Goal: Entertainment & Leisure: Consume media (video, audio)

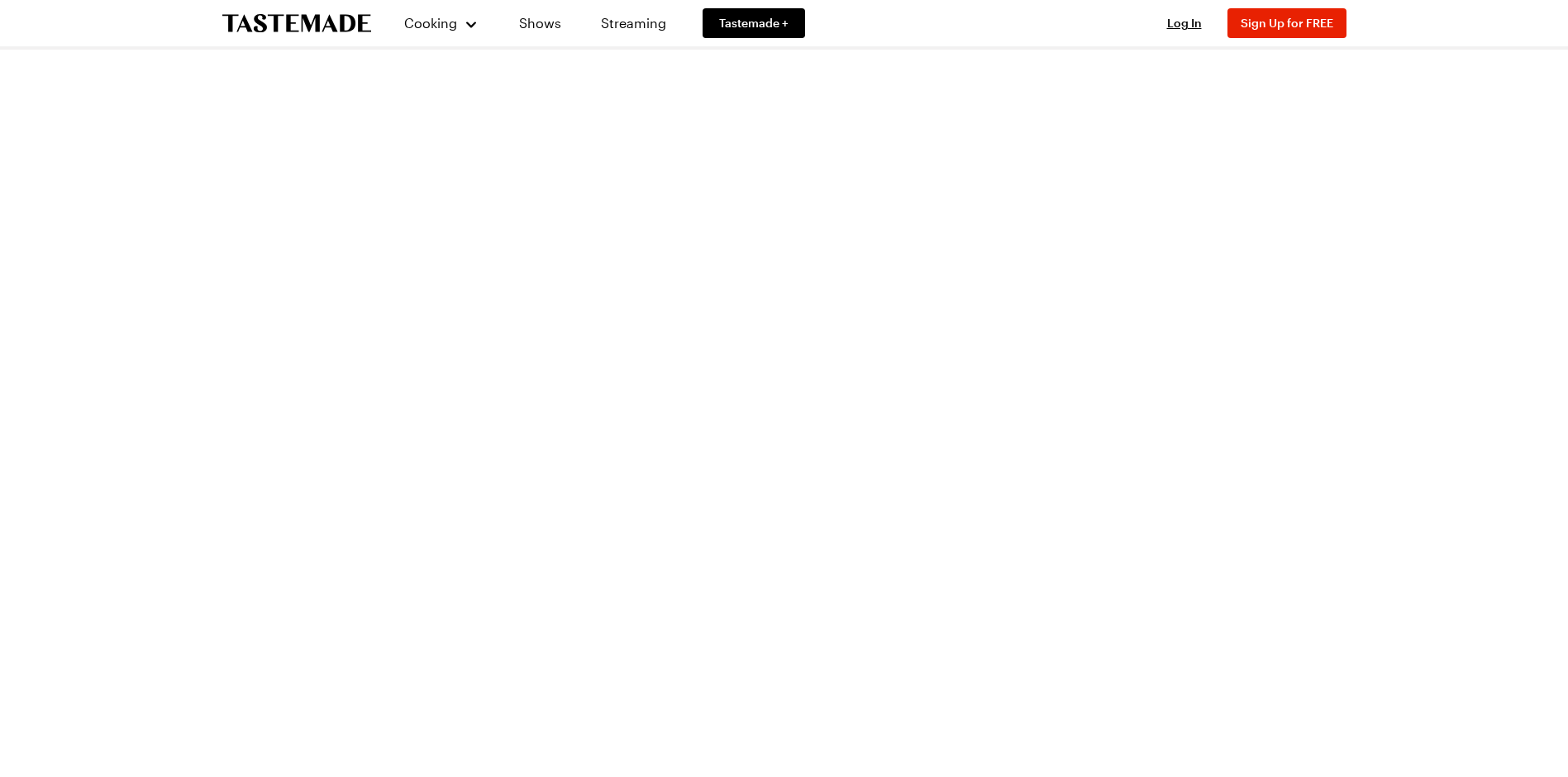
scroll to position [3474, 0]
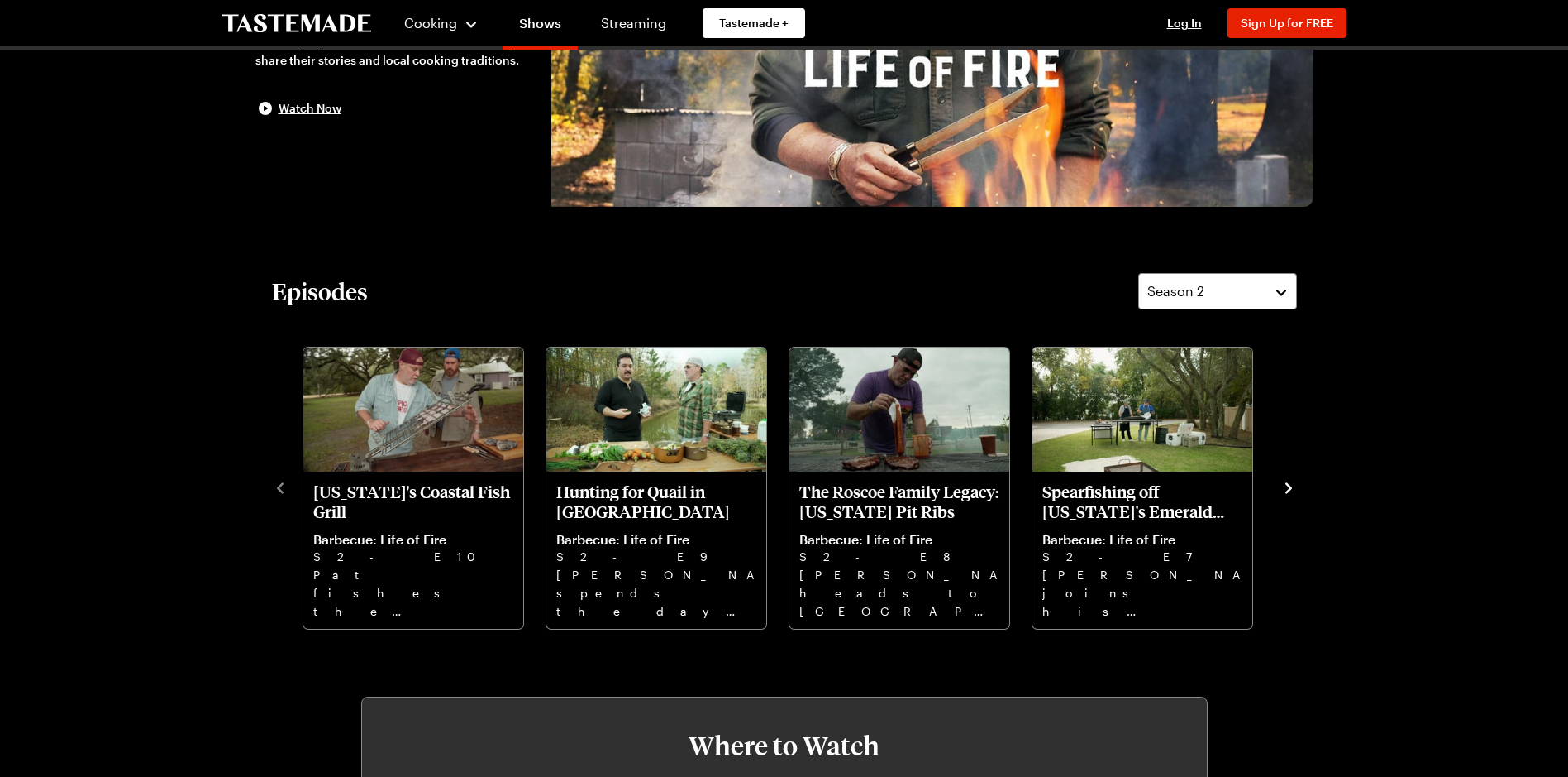
scroll to position [330, 0]
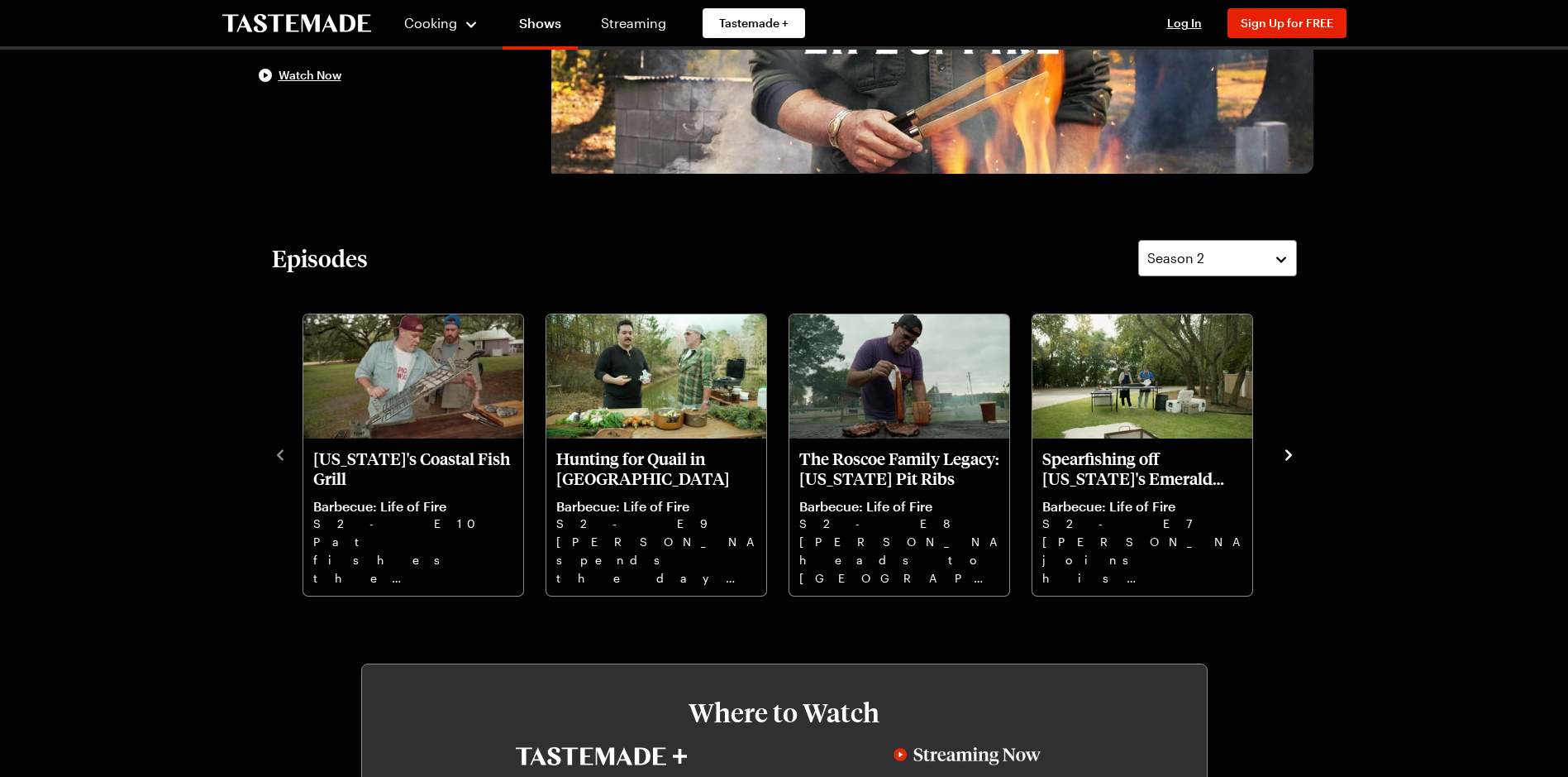
click at [1286, 456] on icon "navigate to next item" at bounding box center [1288, 454] width 17 height 17
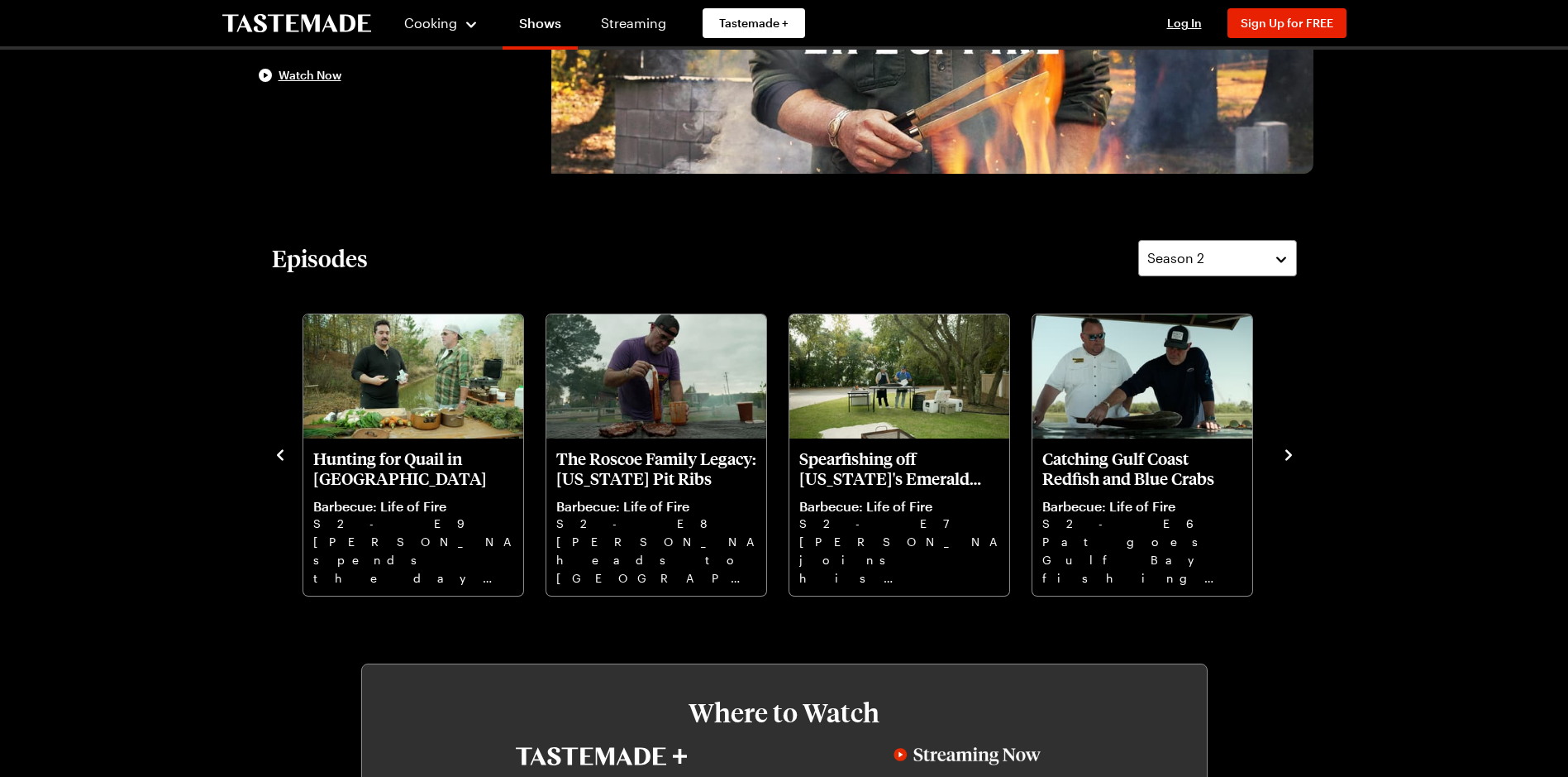
click at [1286, 456] on icon "navigate to next item" at bounding box center [1288, 454] width 17 height 17
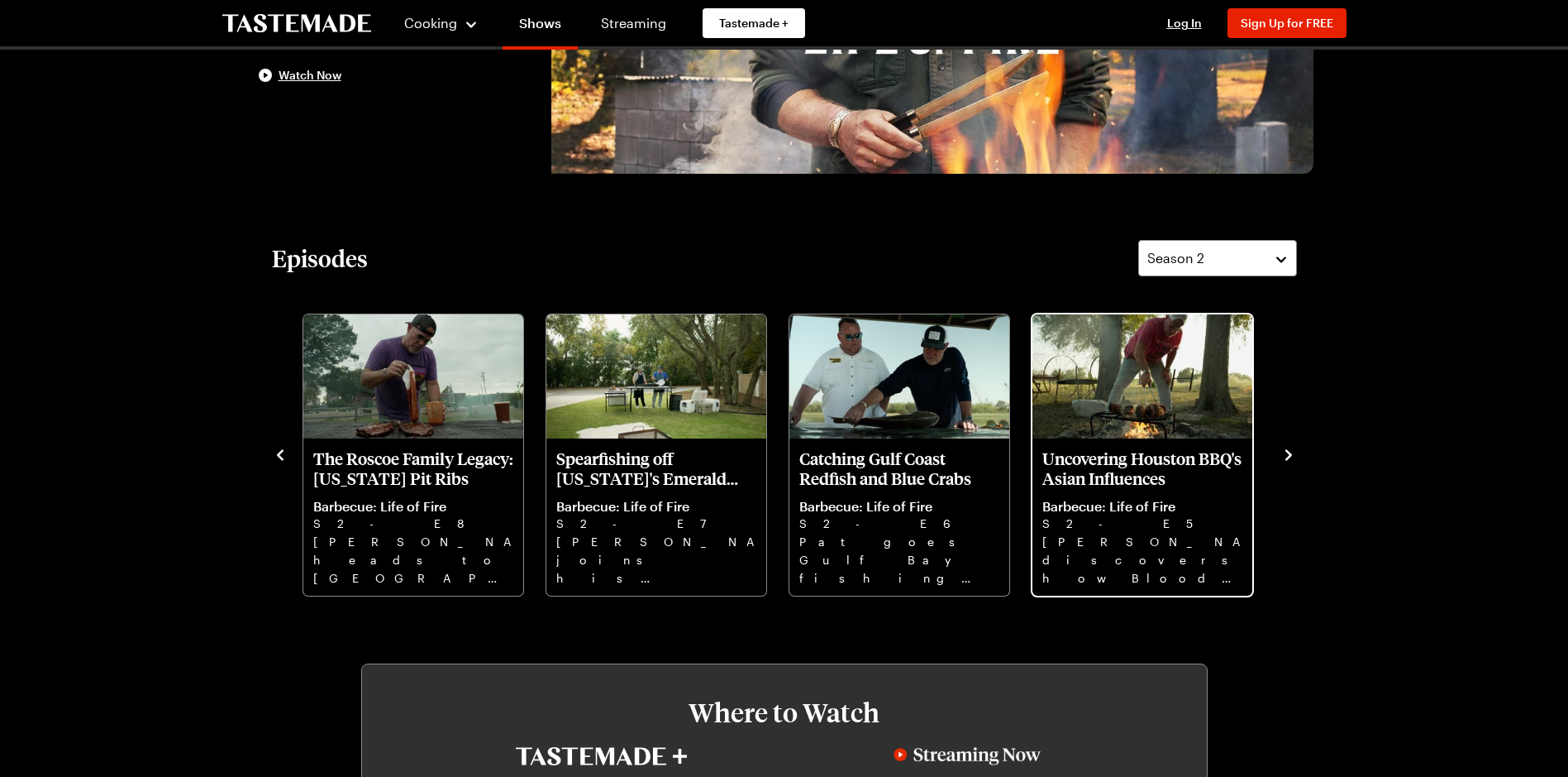
click at [1183, 433] on img "Uncovering Houston BBQ's Asian Influences" at bounding box center [1143, 375] width 220 height 124
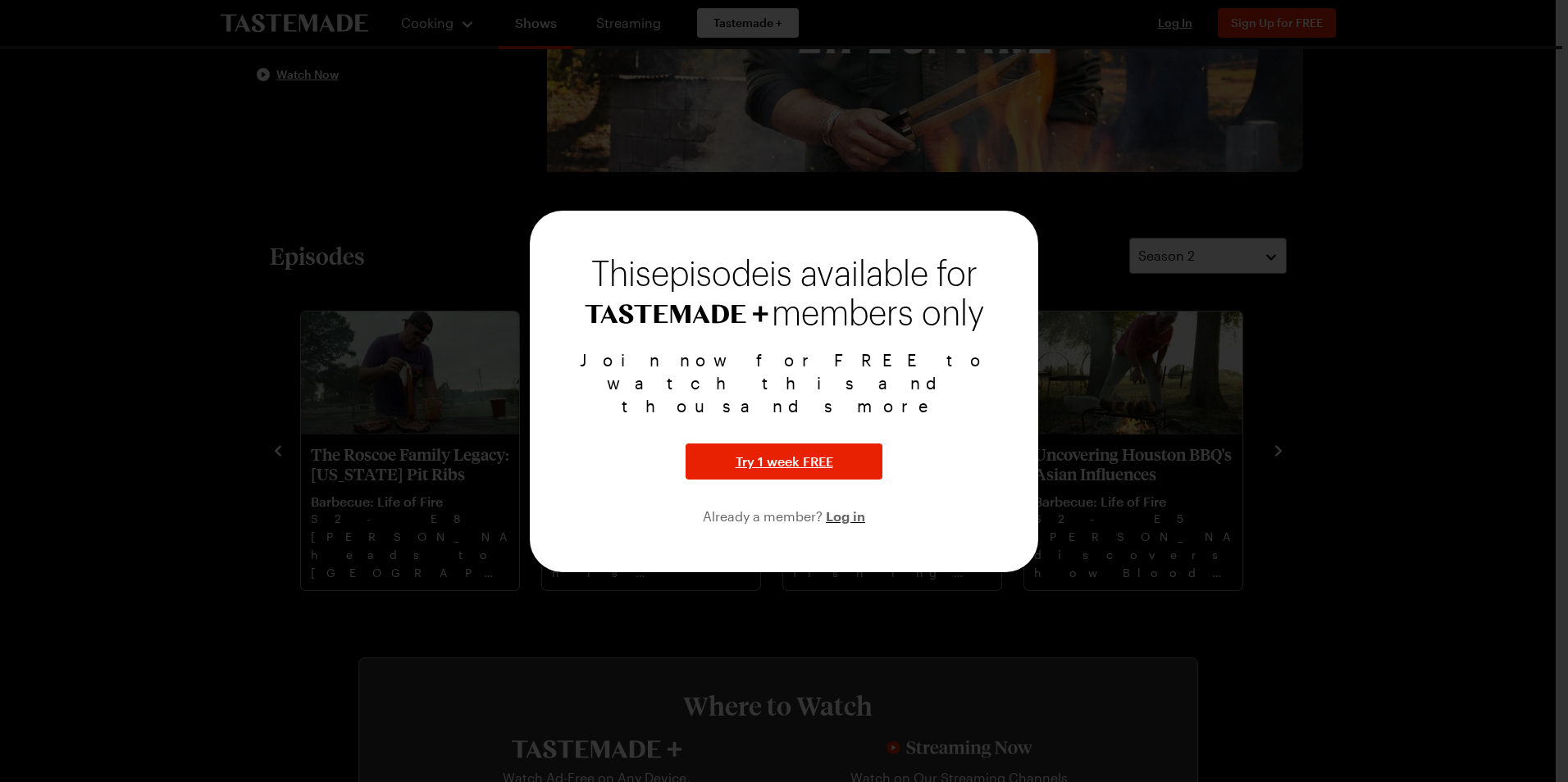
click at [1312, 420] on div at bounding box center [784, 391] width 1568 height 782
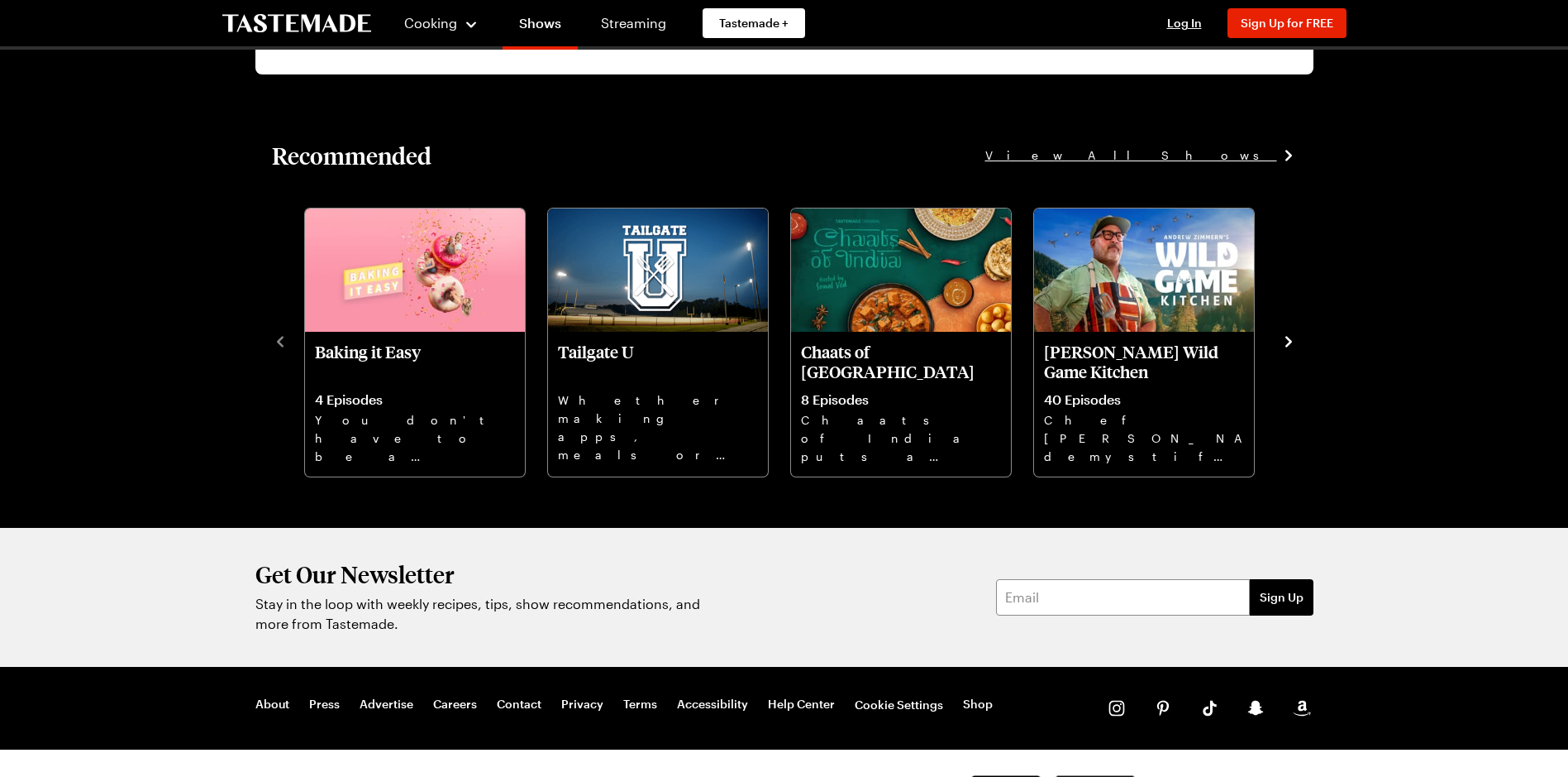
scroll to position [1774, 0]
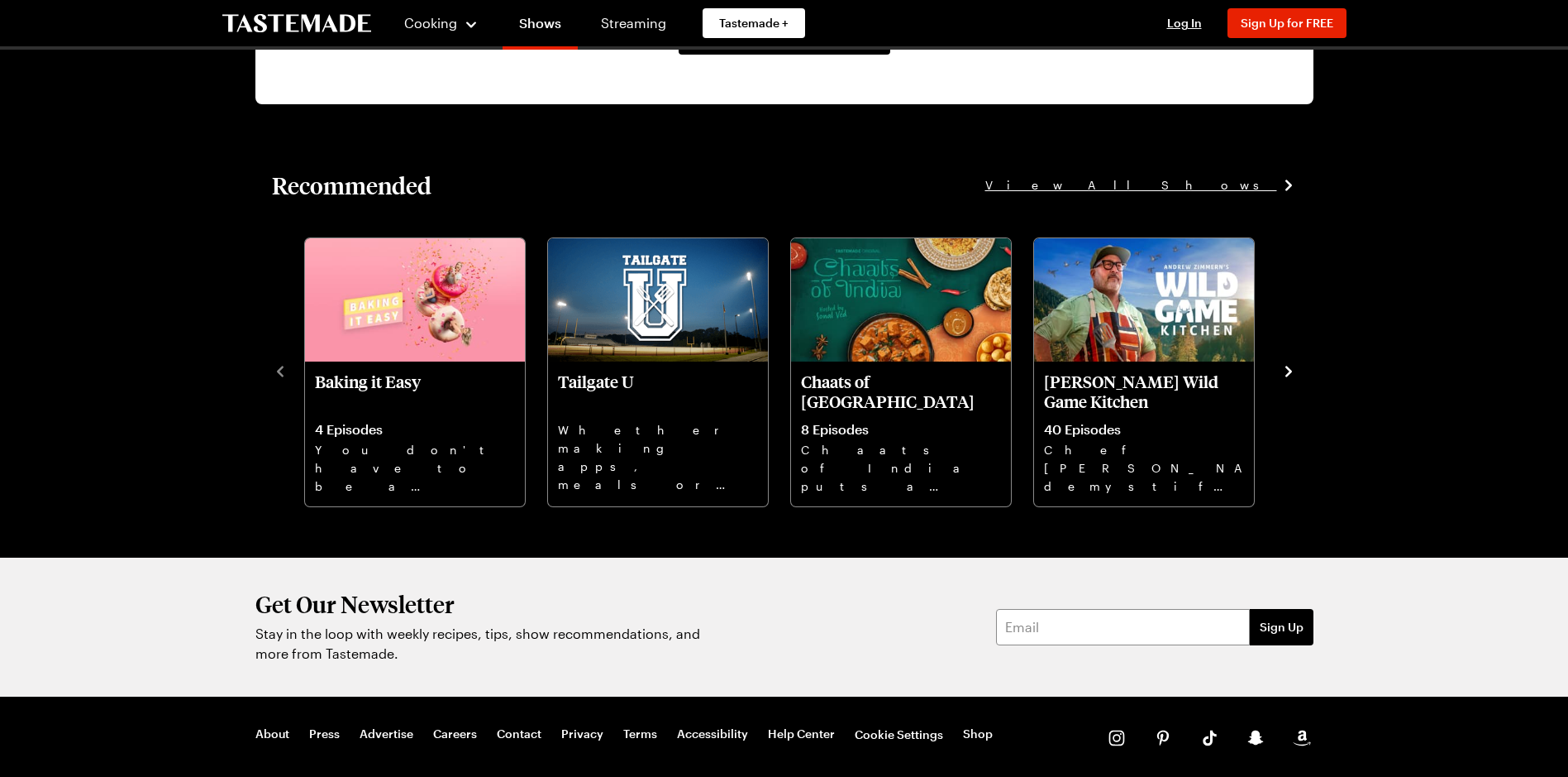
click at [1287, 369] on icon "navigate to next item" at bounding box center [1288, 371] width 7 height 11
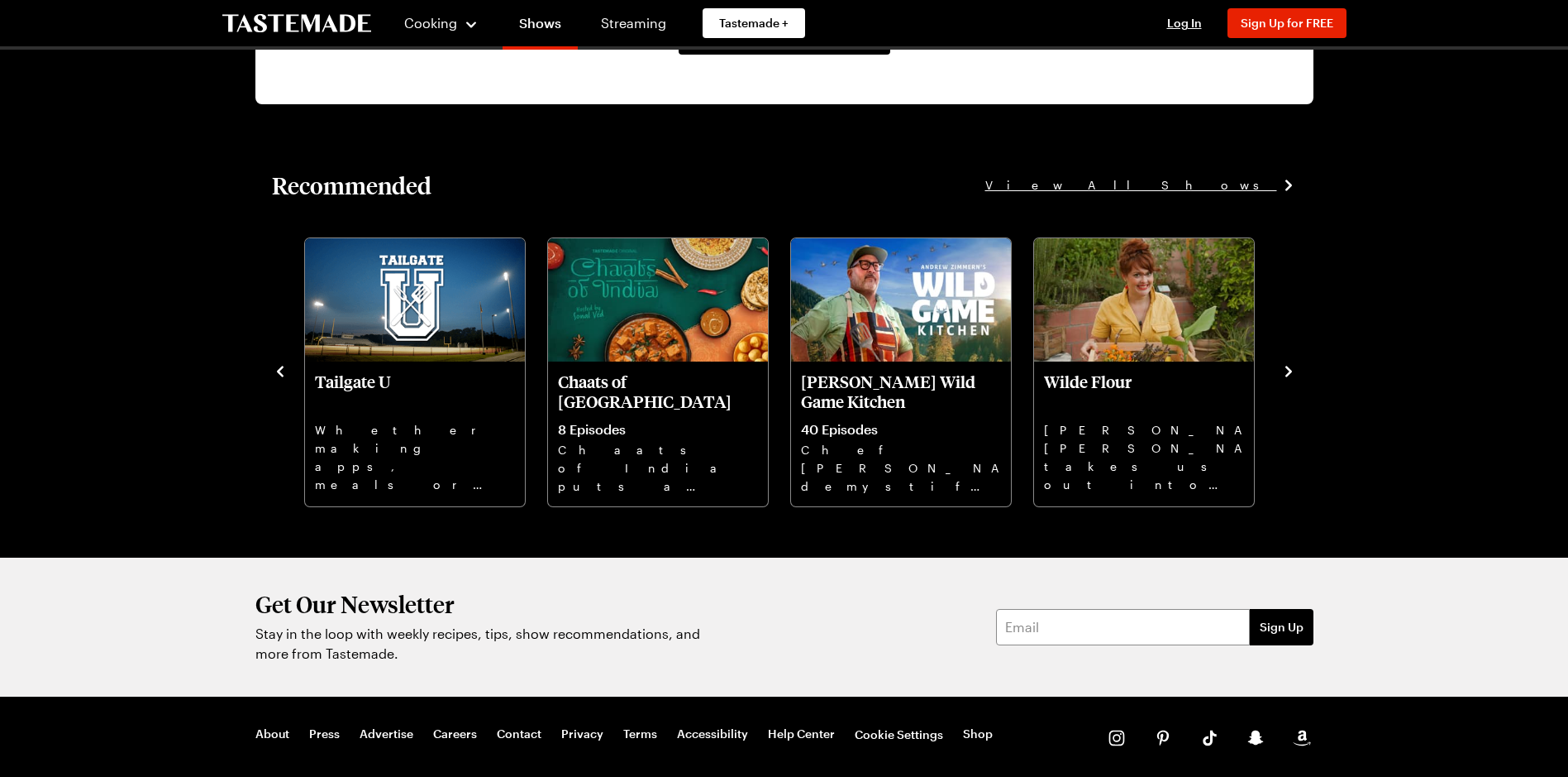
click at [1290, 369] on icon "navigate to next item" at bounding box center [1288, 370] width 17 height 17
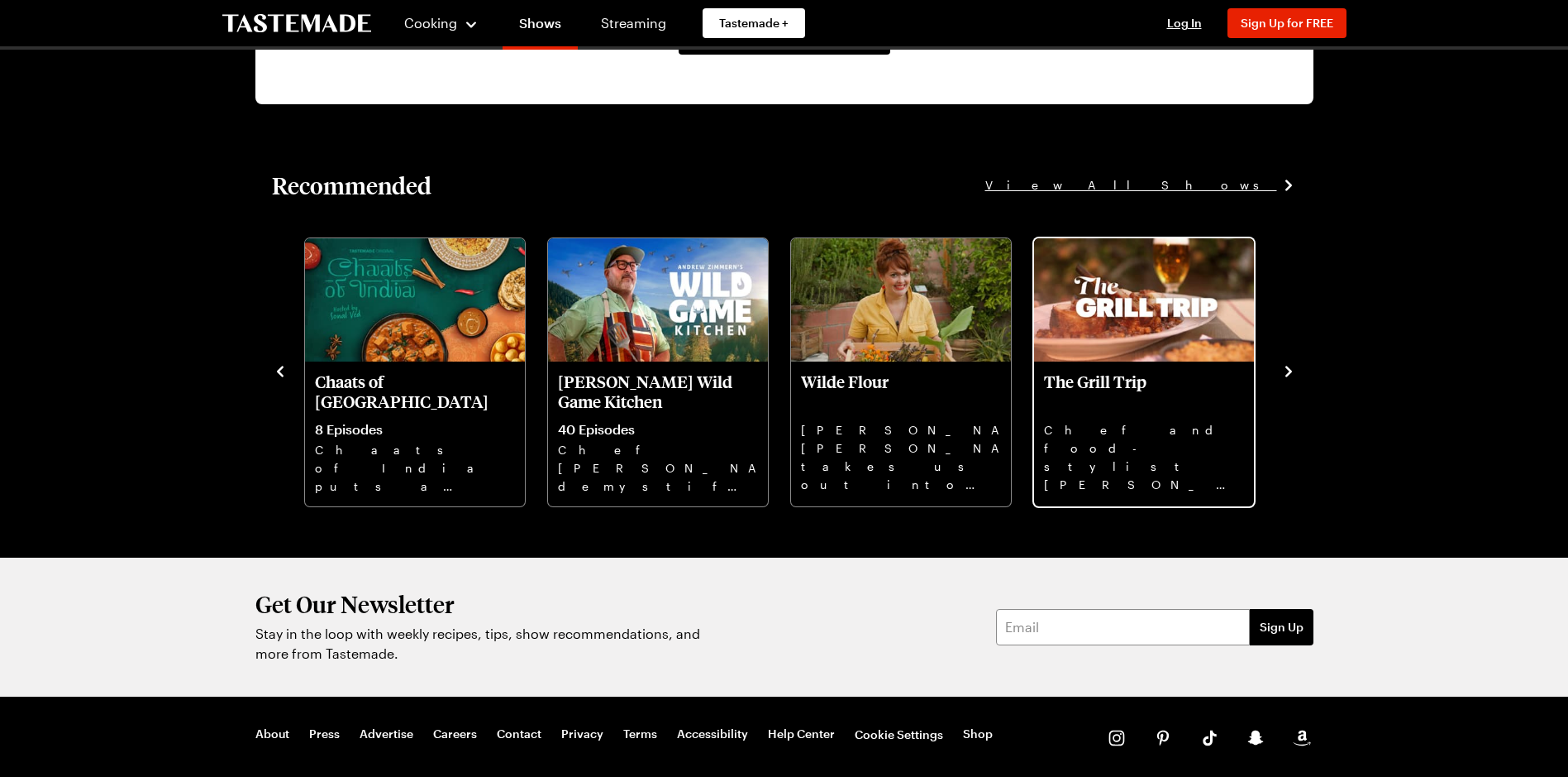
click at [1188, 315] on img "6 / 10" at bounding box center [1144, 299] width 220 height 124
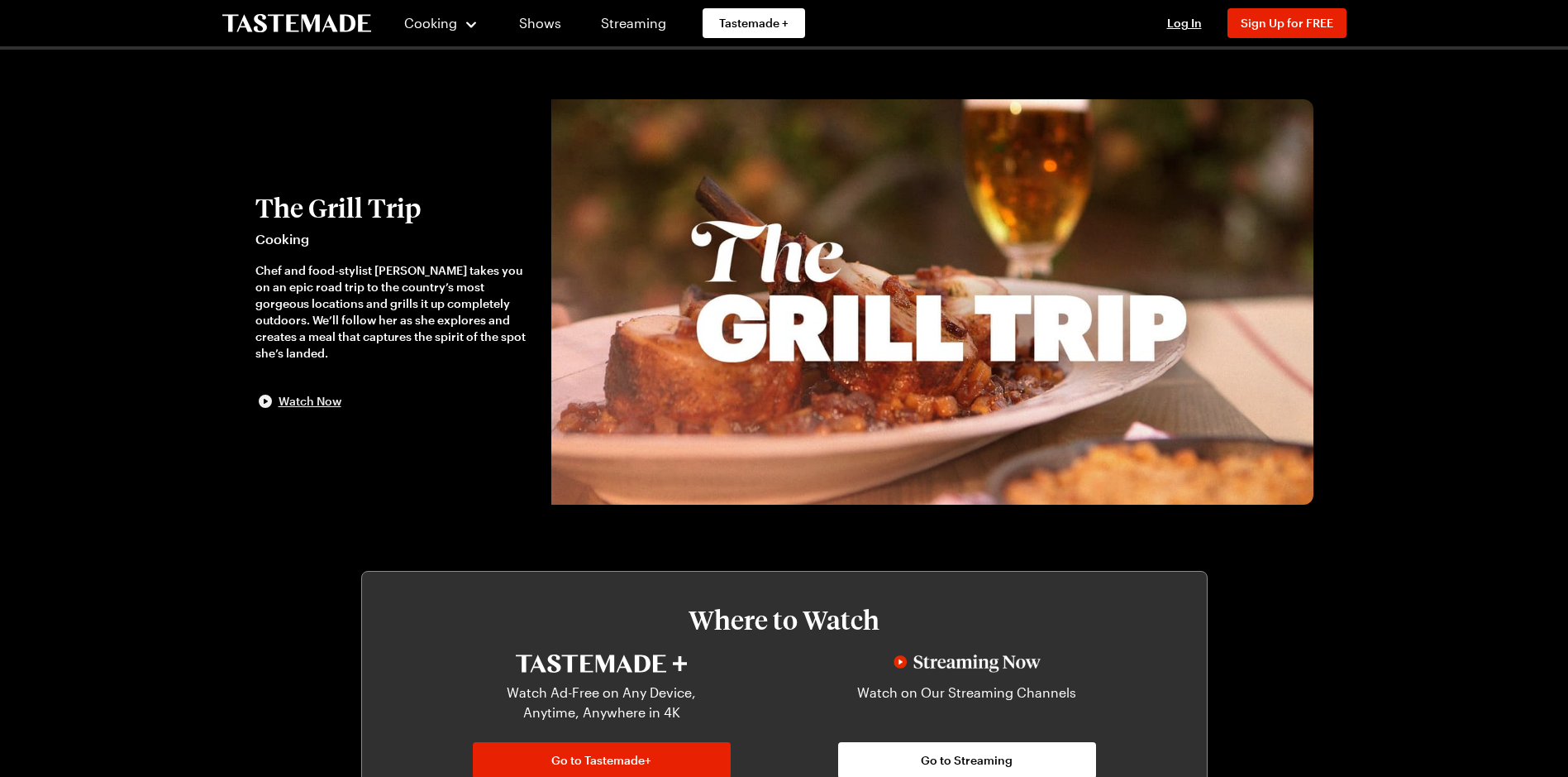
click at [268, 395] on icon "button" at bounding box center [266, 402] width 14 height 14
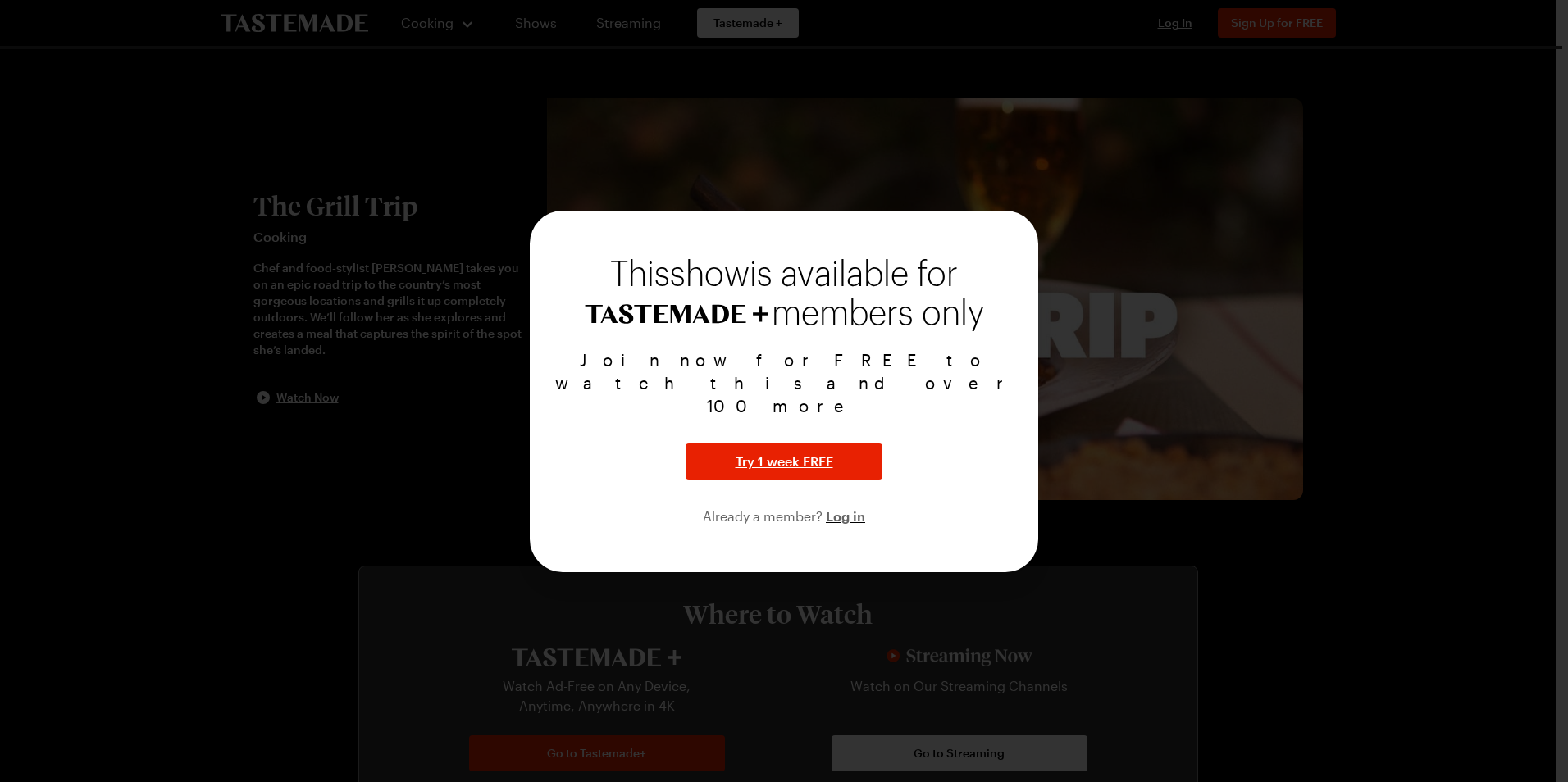
click at [1451, 424] on div at bounding box center [784, 391] width 1568 height 782
